Goal: Information Seeking & Learning: Learn about a topic

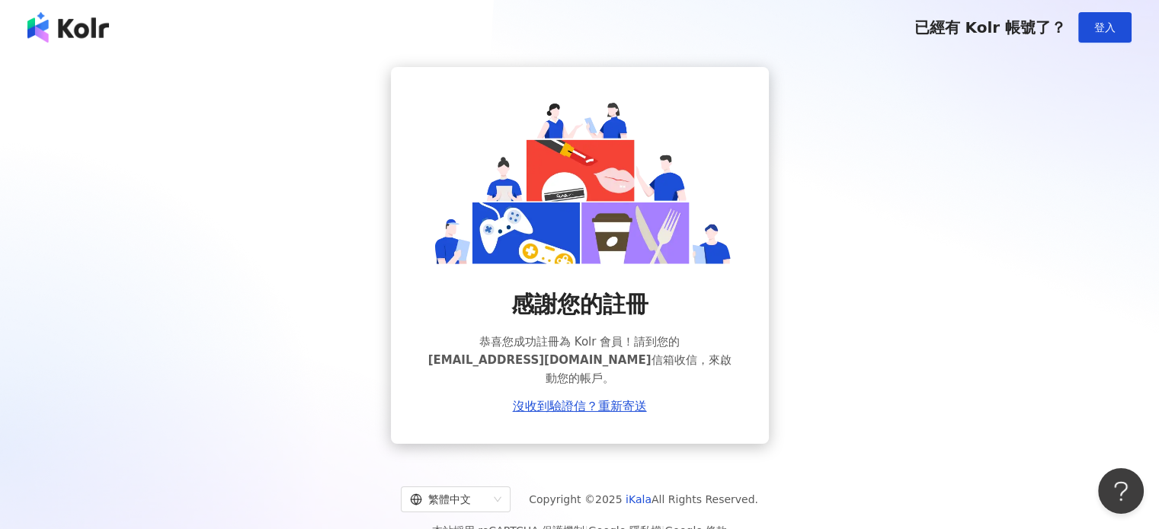
click at [524, 353] on span "officeworkermenu@gmail.com" at bounding box center [539, 360] width 223 height 14
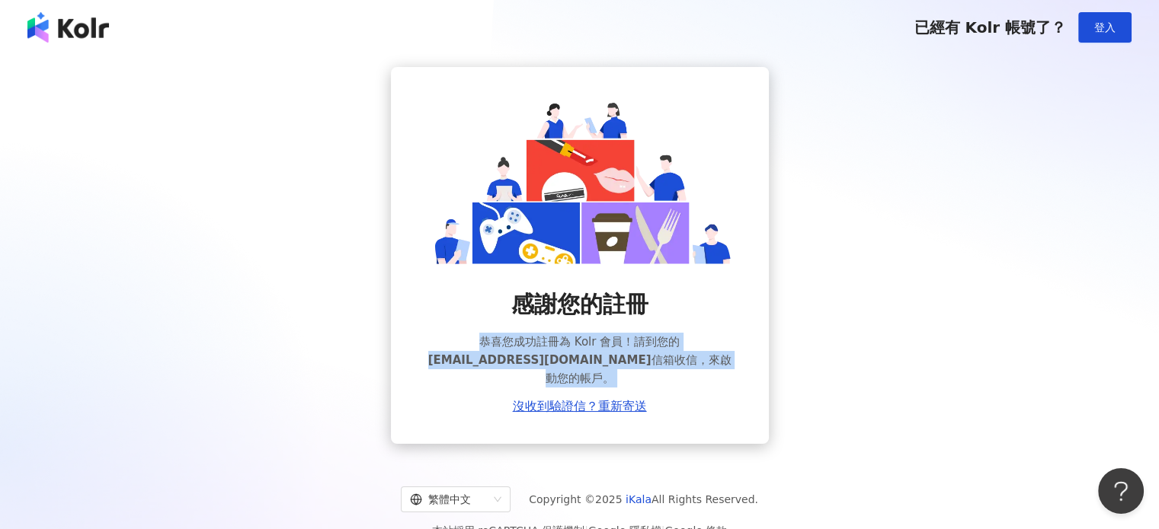
click at [524, 353] on span "officeworkermenu@gmail.com" at bounding box center [539, 360] width 223 height 14
click at [1121, 39] on button "登入" at bounding box center [1104, 27] width 53 height 30
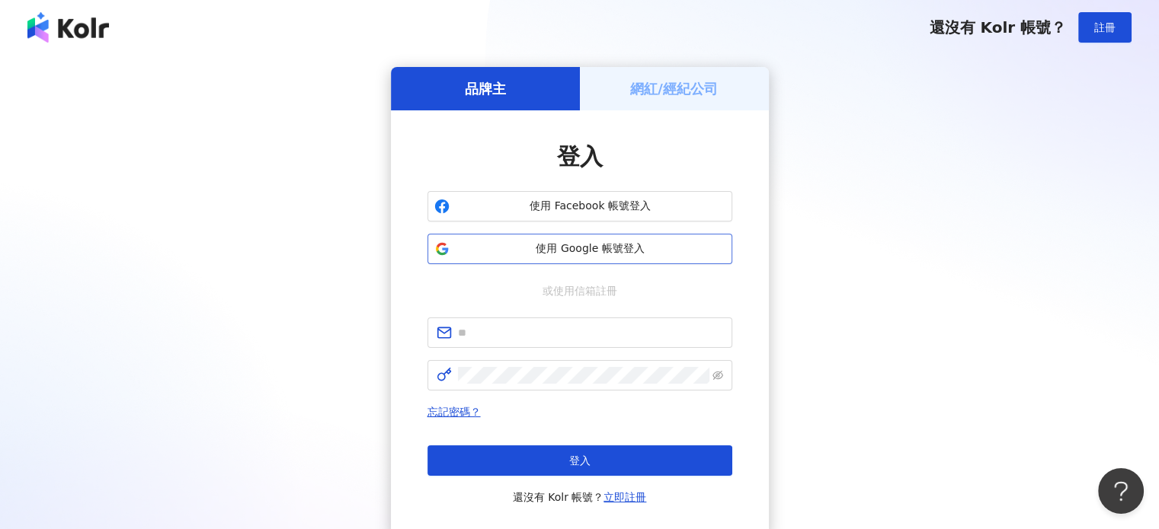
click at [530, 258] on button "使用 Google 帳號登入" at bounding box center [579, 249] width 305 height 30
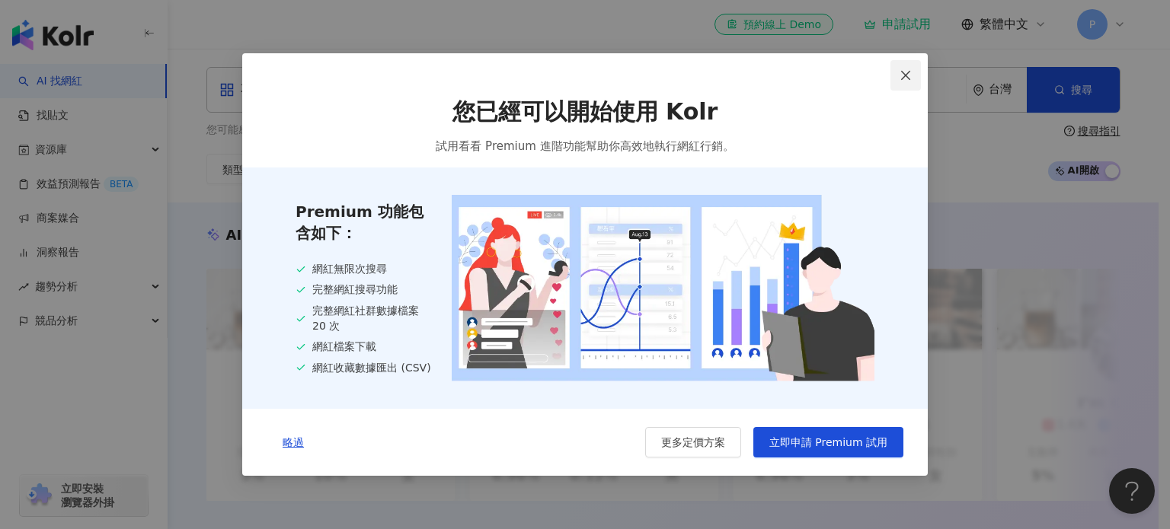
click at [909, 72] on icon "close" at bounding box center [905, 75] width 9 height 9
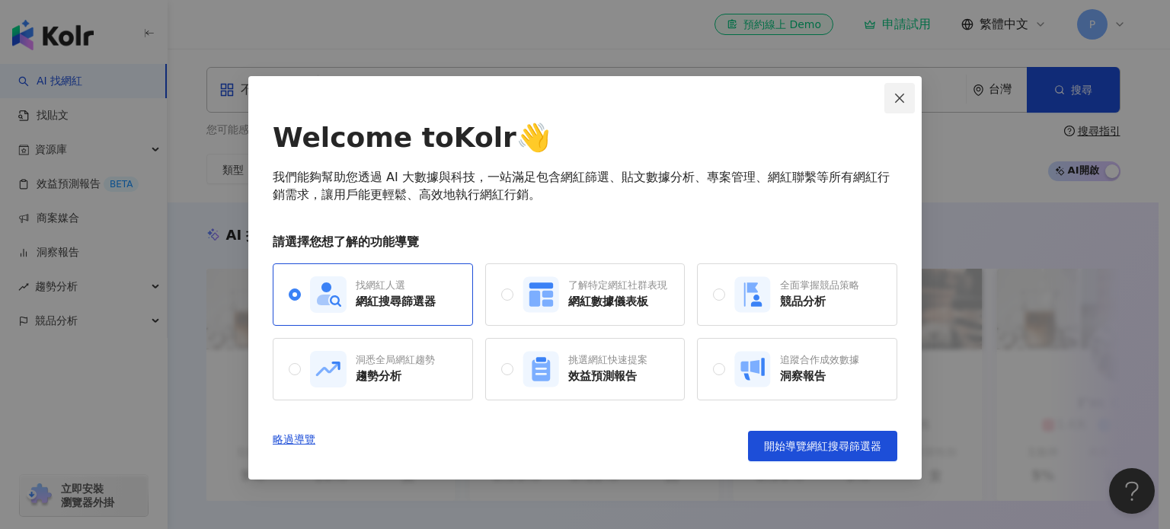
click at [900, 92] on icon "close" at bounding box center [900, 98] width 12 height 12
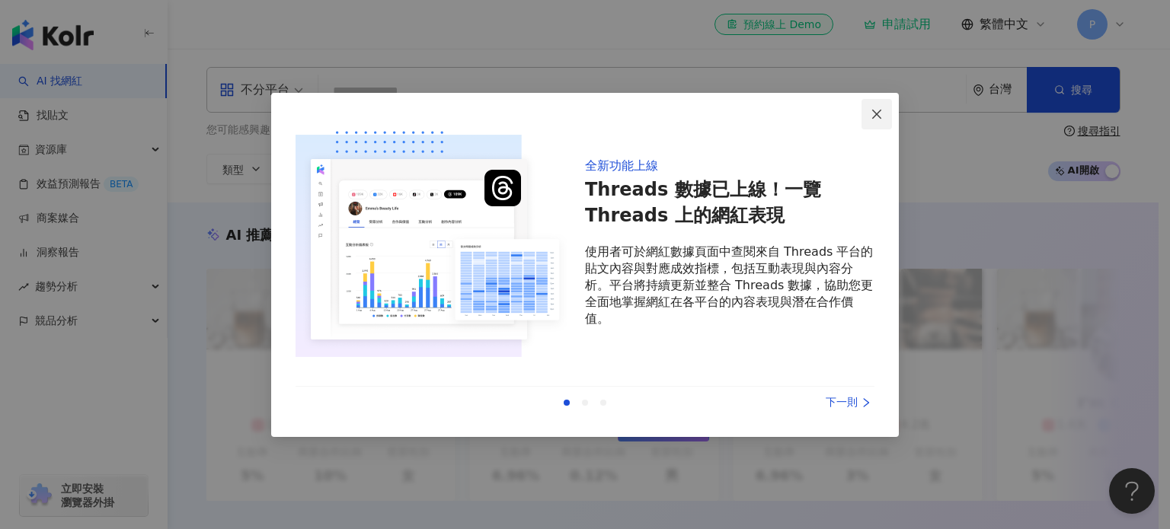
click at [878, 114] on icon "close" at bounding box center [877, 114] width 12 height 12
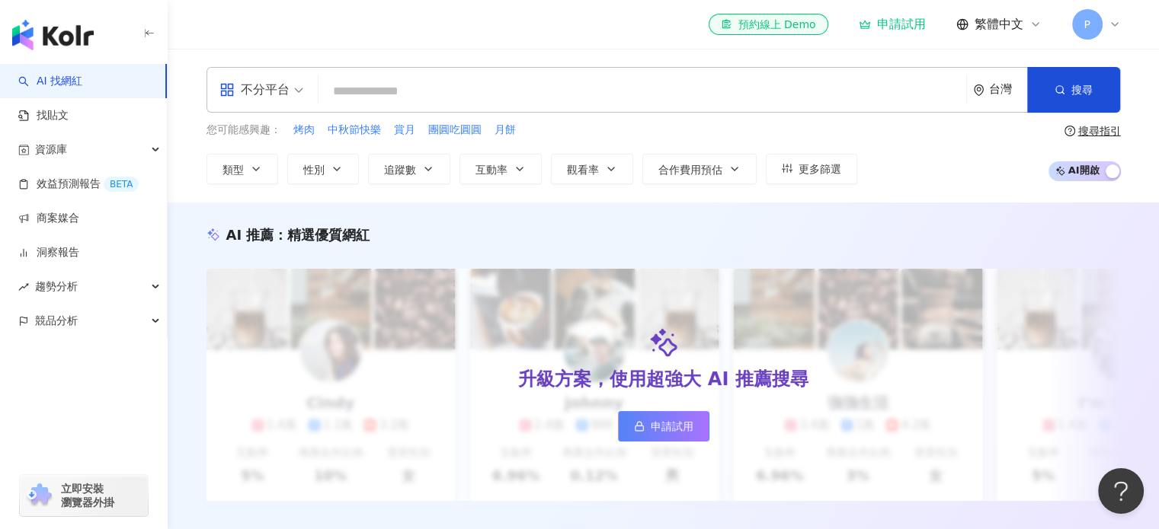
click at [522, 98] on input "search" at bounding box center [642, 91] width 635 height 29
click at [257, 95] on div "不分平台" at bounding box center [254, 90] width 70 height 24
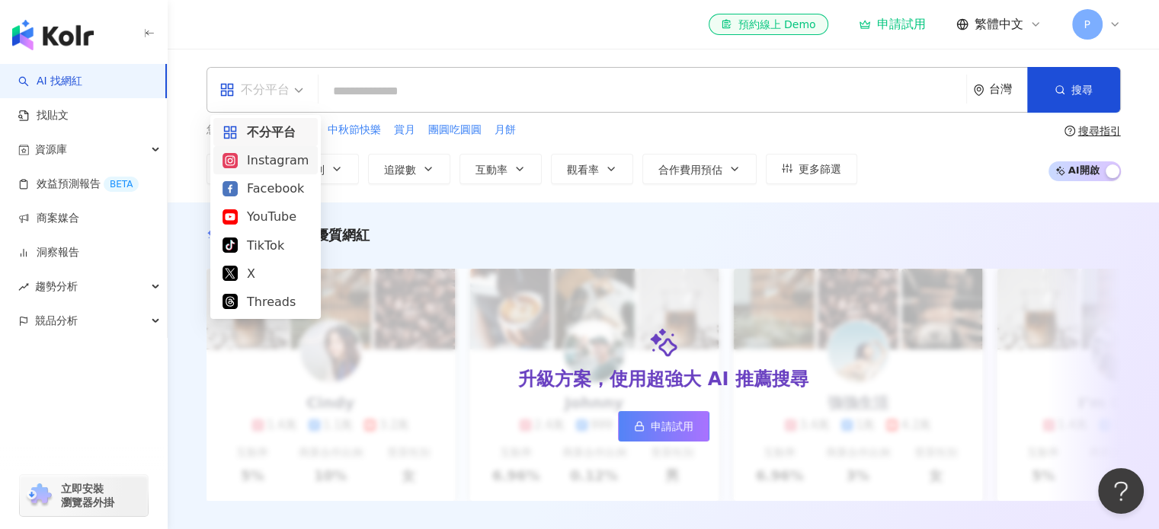
click at [270, 165] on div "Instagram" at bounding box center [265, 160] width 86 height 19
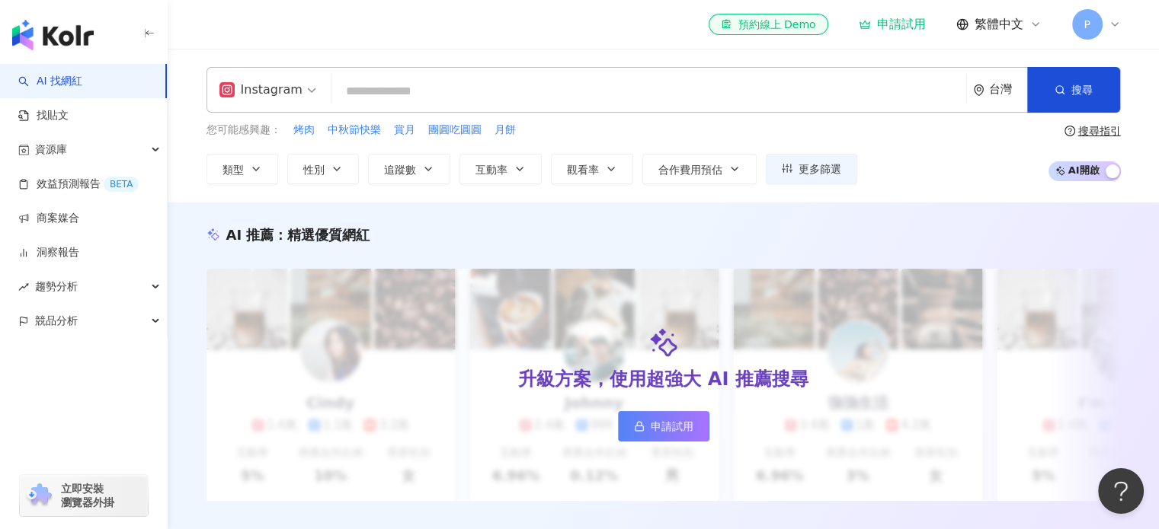
click at [452, 88] on input "search" at bounding box center [648, 91] width 622 height 29
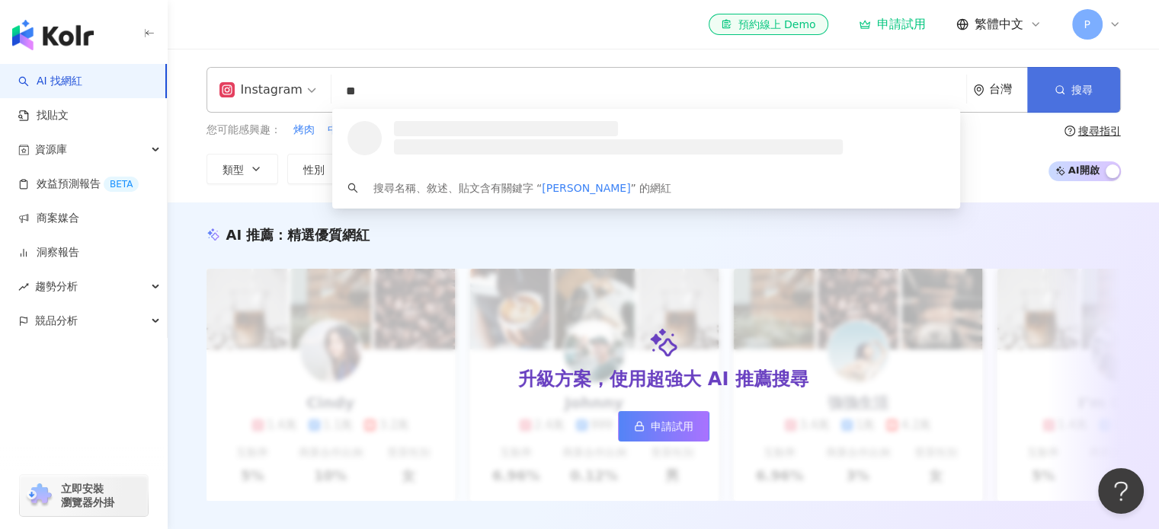
drag, startPoint x: 1094, startPoint y: 89, endPoint x: 1086, endPoint y: 81, distance: 11.3
click at [1094, 89] on button "搜尋" at bounding box center [1073, 90] width 93 height 46
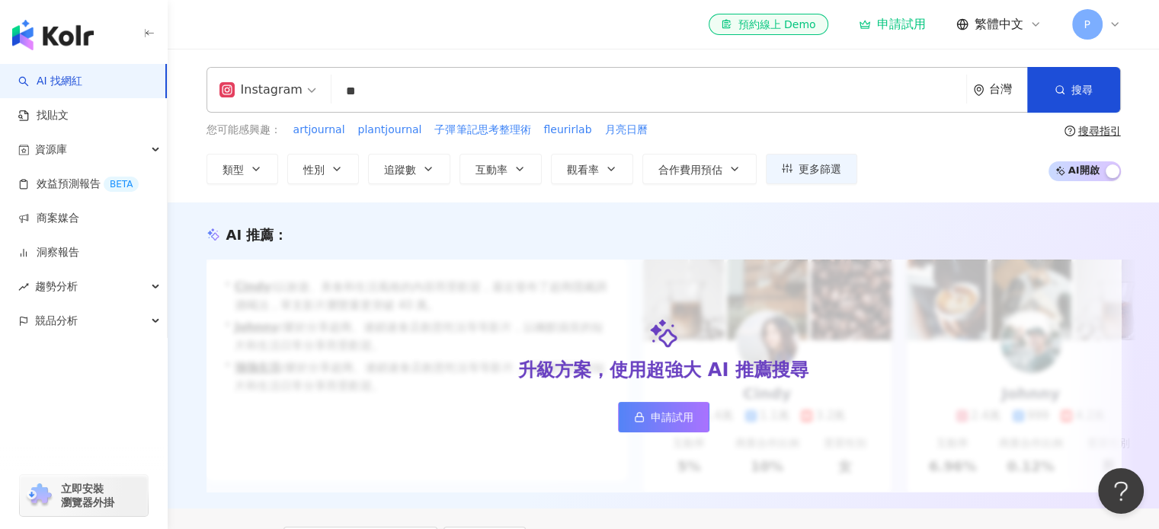
drag, startPoint x: 366, startPoint y: 88, endPoint x: 232, endPoint y: 57, distance: 138.2
click at [254, 66] on div "Instagram ** 台灣 搜尋 loading 搜尋名稱、敘述、貼文含有關鍵字 “ 都莉 ” 的網紅 您可能感興趣： artjournal plantj…" at bounding box center [663, 126] width 991 height 154
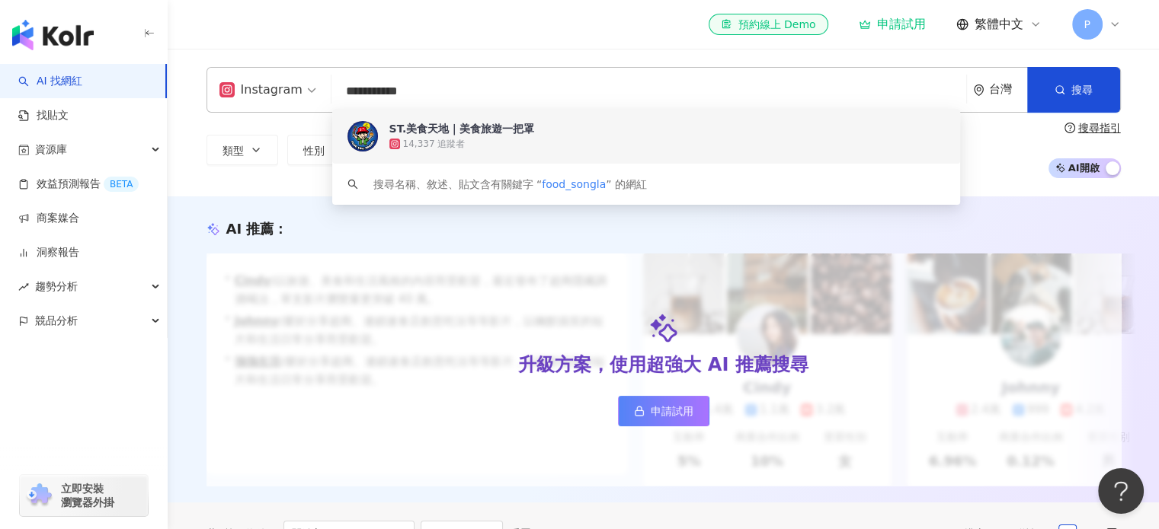
click at [404, 82] on input "**********" at bounding box center [648, 91] width 622 height 29
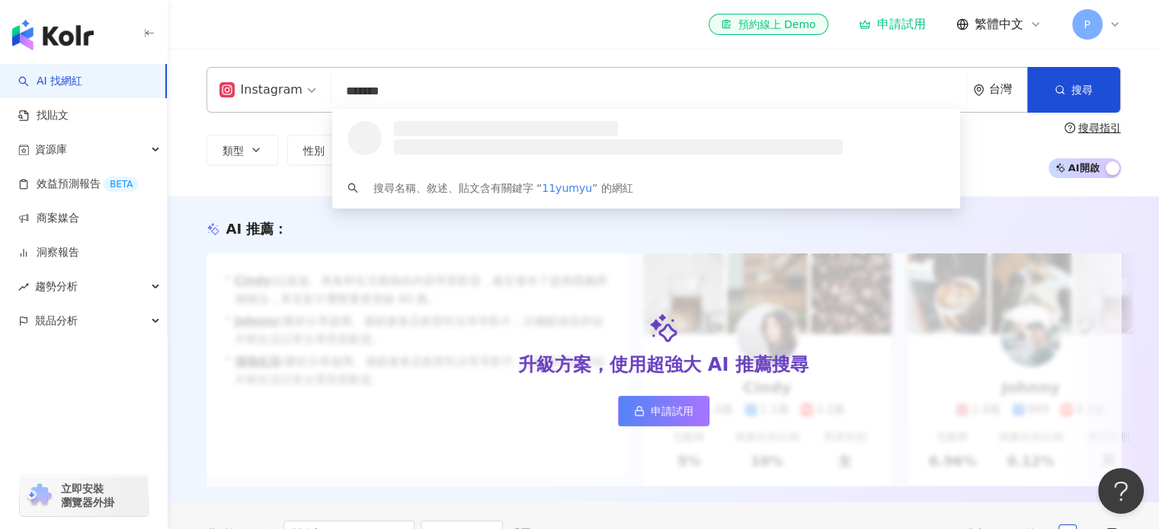
type input "********"
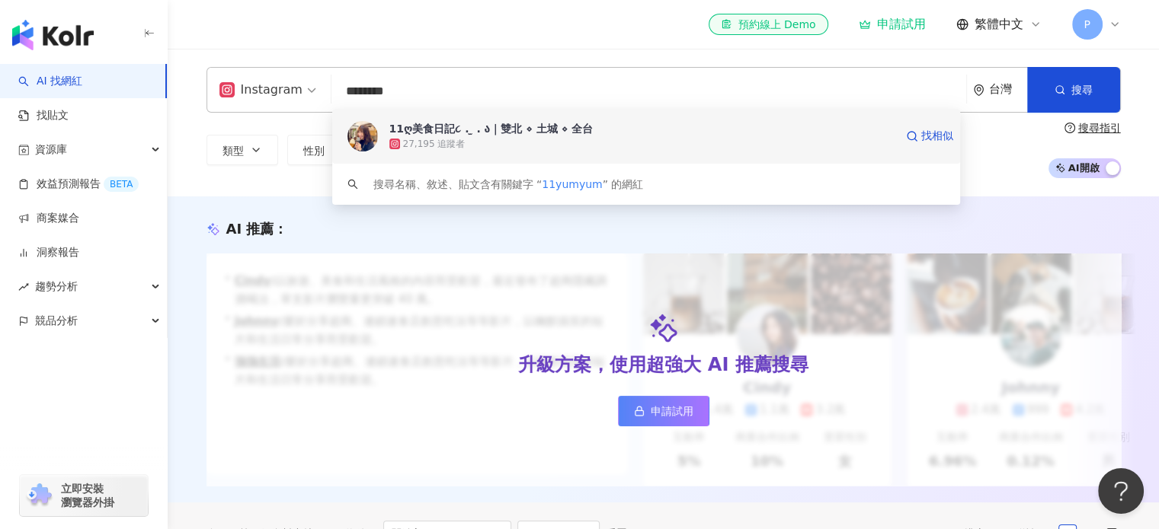
click at [494, 143] on div "27,195 追蹤者" at bounding box center [641, 143] width 505 height 15
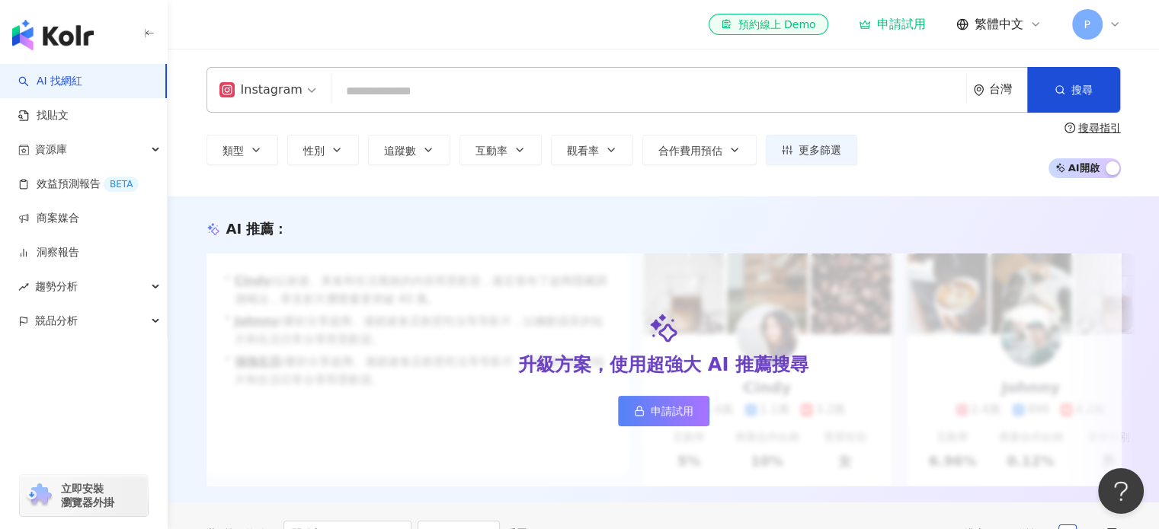
click at [364, 88] on input "search" at bounding box center [648, 91] width 622 height 29
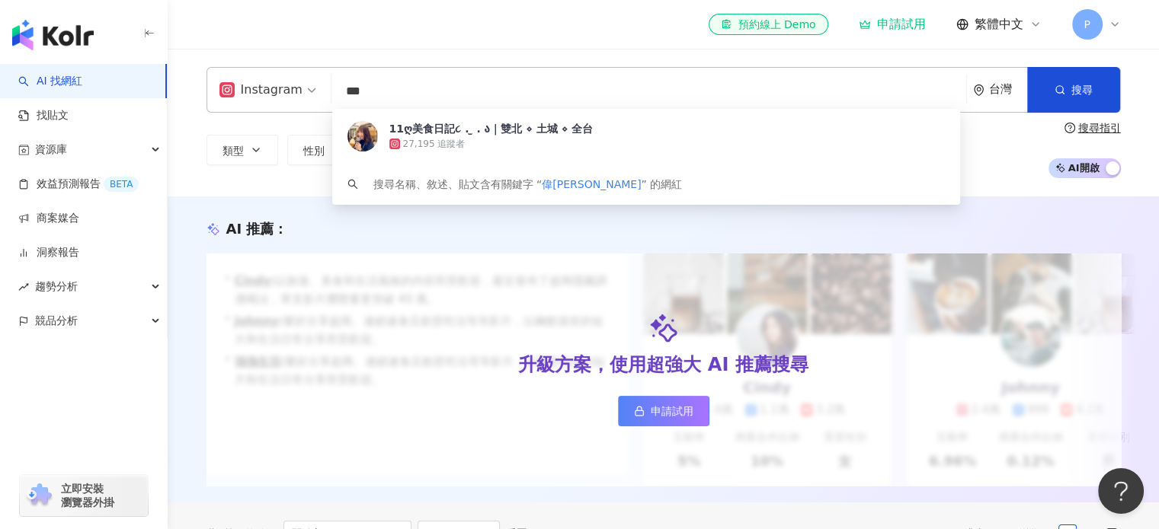
type input "**"
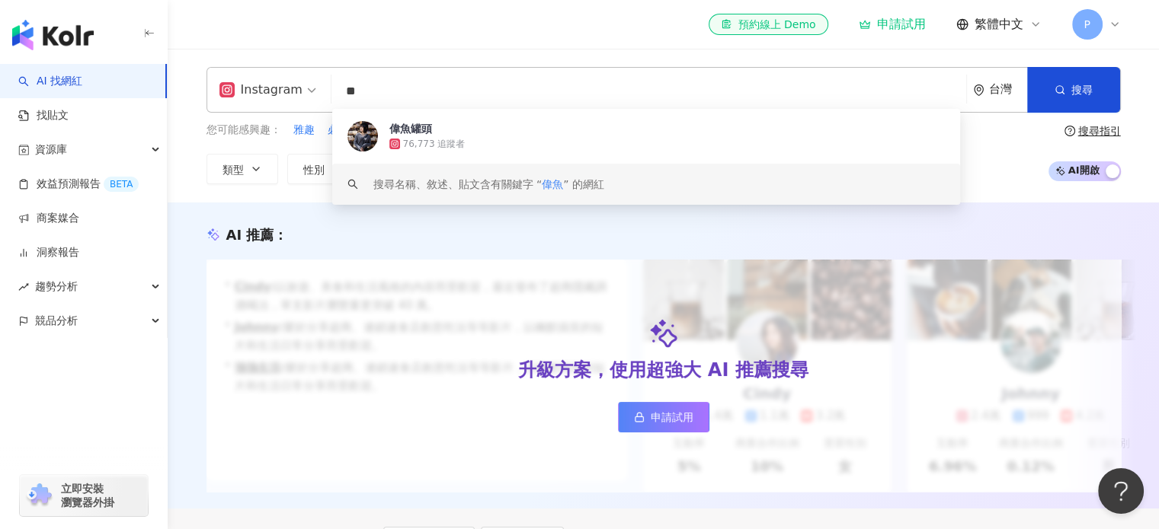
click at [551, 132] on span "偉魚罐頭" at bounding box center [671, 128] width 564 height 15
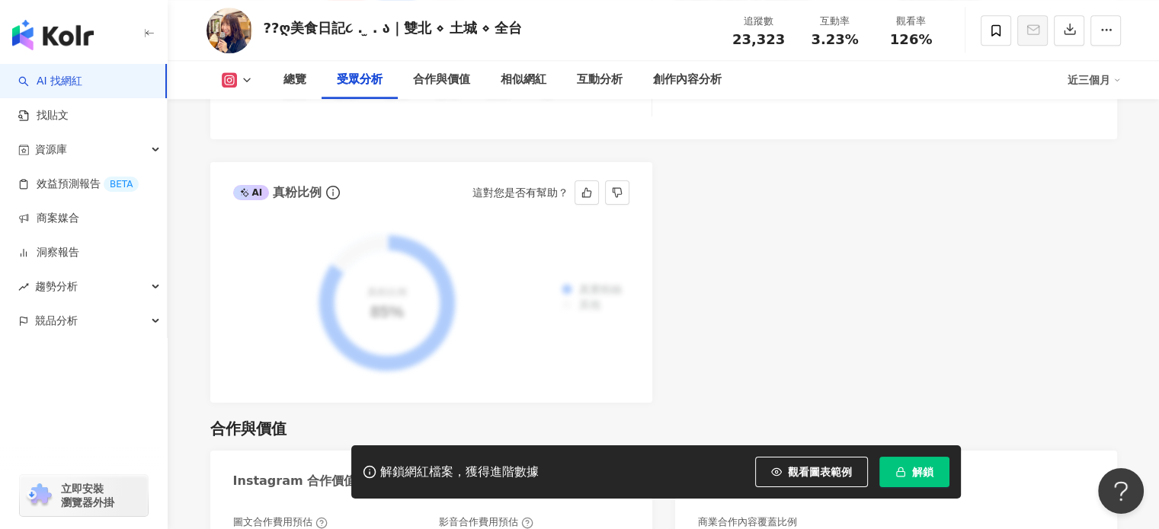
scroll to position [1726, 0]
